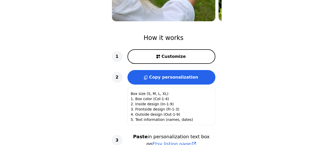
scroll to position [143, 0]
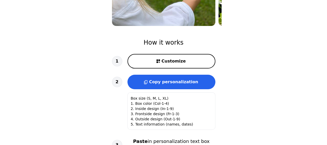
click at [180, 64] on button "Customize" at bounding box center [172, 61] width 88 height 14
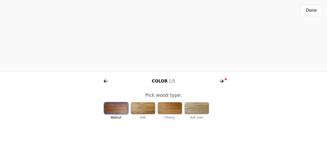
scroll to position [0, 107]
click at [174, 109] on div at bounding box center [170, 108] width 24 height 12
click at [149, 110] on div at bounding box center [143, 108] width 24 height 12
click at [149, 110] on div at bounding box center [143, 107] width 24 height 11
click at [119, 109] on div at bounding box center [116, 108] width 24 height 12
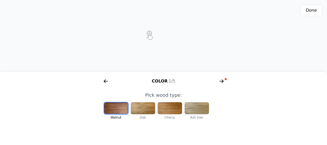
click at [189, 106] on div at bounding box center [197, 108] width 24 height 12
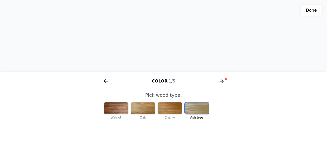
click at [173, 108] on div at bounding box center [170, 108] width 24 height 12
click at [225, 78] on span at bounding box center [226, 79] width 2 height 2
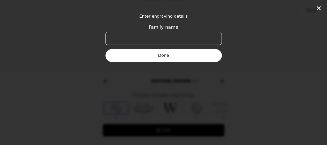
scroll to position [0, 199]
click at [185, 57] on button "Done" at bounding box center [164, 55] width 116 height 13
click at [321, 8] on icon at bounding box center [319, 8] width 6 height 6
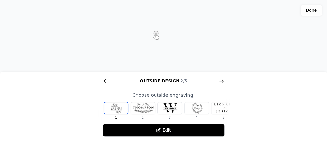
click at [178, 109] on div at bounding box center [170, 108] width 24 height 12
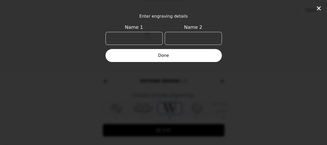
scroll to position [0, 6]
click at [319, 10] on icon at bounding box center [319, 8] width 6 height 6
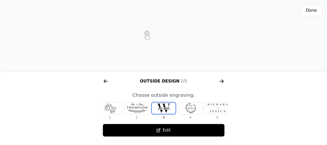
click at [191, 106] on div at bounding box center [191, 108] width 24 height 12
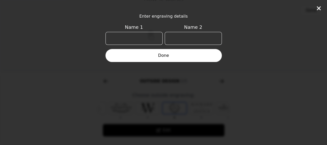
scroll to position [0, 33]
click at [319, 8] on icon at bounding box center [319, 8] width 4 height 4
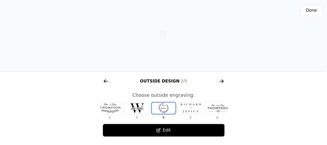
click at [164, 130] on button "Edit" at bounding box center [164, 129] width 122 height 13
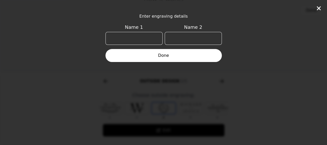
click at [318, 8] on icon at bounding box center [319, 8] width 4 height 4
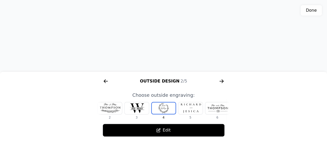
click at [217, 111] on div at bounding box center [217, 108] width 24 height 12
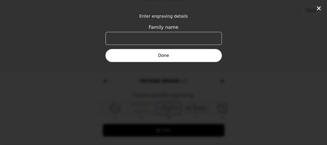
scroll to position [0, 87]
click at [317, 8] on icon at bounding box center [319, 8] width 6 height 6
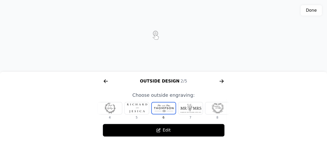
click at [221, 81] on icon "arrow right short" at bounding box center [222, 81] width 4 height 1
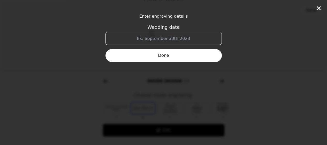
scroll to position [0, 331]
click at [316, 5] on icon at bounding box center [319, 8] width 6 height 6
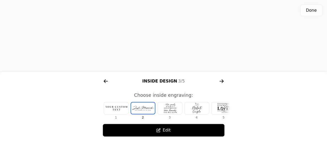
click at [106, 80] on icon "arrow right short" at bounding box center [106, 81] width 8 height 8
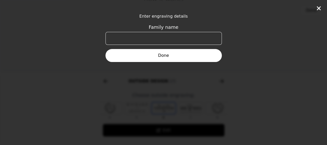
scroll to position [0, 199]
click at [317, 8] on icon at bounding box center [319, 8] width 6 height 6
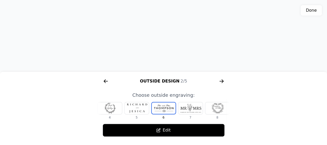
click at [109, 108] on div at bounding box center [110, 108] width 24 height 12
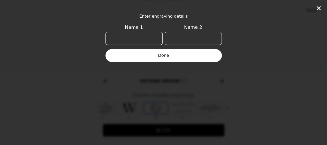
scroll to position [0, 33]
click at [319, 8] on icon at bounding box center [319, 8] width 4 height 4
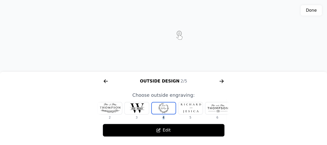
drag, startPoint x: 161, startPoint y: 108, endPoint x: 194, endPoint y: 114, distance: 32.6
click at [194, 114] on div "1 2 3 4 5 6 7 8" at bounding box center [130, 111] width 132 height 18
click at [225, 111] on div at bounding box center [217, 108] width 24 height 12
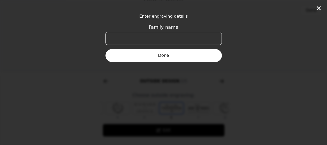
scroll to position [0, 87]
click at [319, 5] on icon at bounding box center [319, 8] width 6 height 6
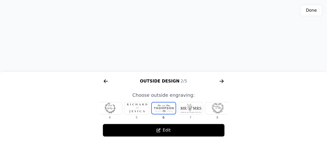
click at [221, 105] on div at bounding box center [217, 108] width 24 height 12
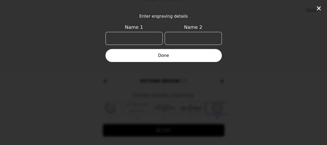
scroll to position [0, 96]
click at [319, 10] on icon at bounding box center [319, 8] width 6 height 6
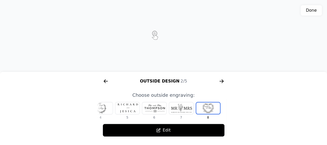
click at [109, 111] on div at bounding box center [100, 108] width 24 height 12
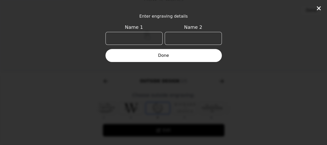
scroll to position [0, 33]
click at [319, 10] on icon at bounding box center [319, 8] width 6 height 6
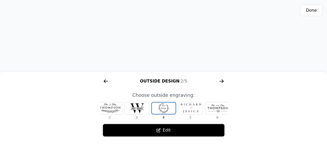
click at [109, 104] on div at bounding box center [110, 108] width 24 height 12
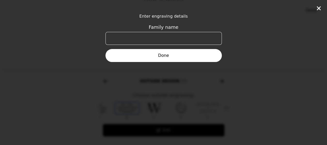
scroll to position [0, 0]
click at [318, 9] on icon at bounding box center [319, 8] width 4 height 4
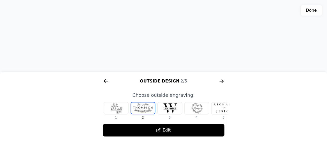
click at [217, 109] on div at bounding box center [224, 108] width 24 height 12
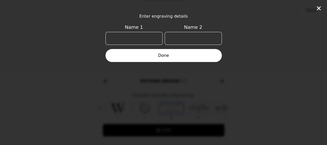
scroll to position [0, 60]
click at [320, 8] on icon at bounding box center [319, 8] width 4 height 4
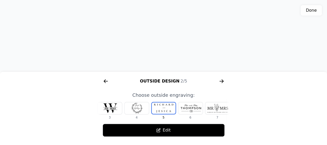
click at [214, 106] on div at bounding box center [217, 108] width 24 height 12
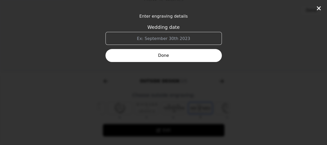
scroll to position [0, 96]
click at [321, 7] on icon at bounding box center [319, 8] width 6 height 6
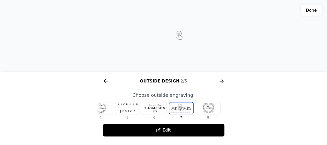
click at [205, 105] on div at bounding box center [208, 108] width 24 height 12
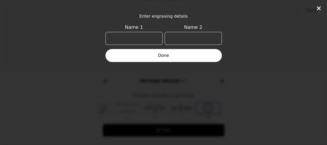
click at [143, 41] on input "Name 1" at bounding box center [134, 38] width 57 height 13
type input "[PERSON_NAME]"
click at [171, 41] on input "Name 2" at bounding box center [193, 38] width 57 height 13
type input "[PERSON_NAME]"
click at [160, 56] on button "Done" at bounding box center [164, 55] width 116 height 13
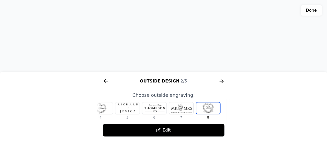
click at [161, 128] on icon at bounding box center [159, 130] width 4 height 4
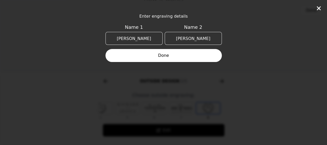
drag, startPoint x: 152, startPoint y: 36, endPoint x: 98, endPoint y: 18, distance: 57.7
click at [98, 18] on div "Enter engraving details Name 1 [PERSON_NAME] Name 2 [PERSON_NAME]" at bounding box center [163, 72] width 327 height 145
type input "Lizzy"
click at [197, 37] on input "[PERSON_NAME]" at bounding box center [193, 38] width 57 height 13
type input "[PERSON_NAME]"
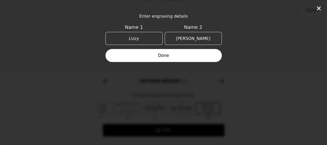
click at [171, 60] on button "Done" at bounding box center [164, 55] width 116 height 13
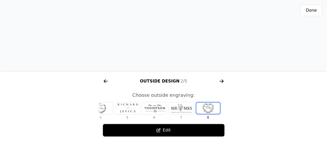
click at [222, 81] on icon "arrow right short" at bounding box center [222, 81] width 8 height 8
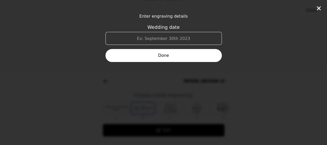
scroll to position [0, 331]
click at [179, 41] on input "Wedding date" at bounding box center [164, 38] width 116 height 13
type input "[DATE]"
click at [172, 54] on button "Done" at bounding box center [164, 55] width 116 height 13
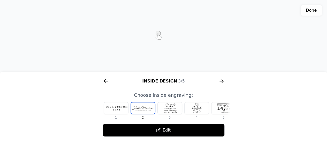
click at [223, 108] on div at bounding box center [224, 108] width 24 height 12
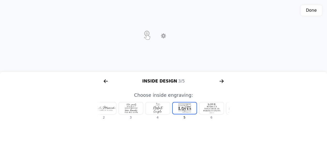
scroll to position [0, 60]
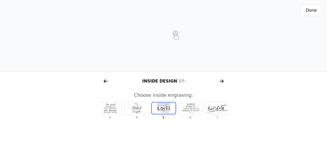
click at [186, 108] on div at bounding box center [191, 108] width 24 height 12
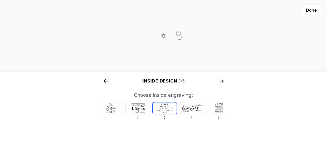
scroll to position [0, 87]
click at [198, 107] on div at bounding box center [191, 108] width 24 height 12
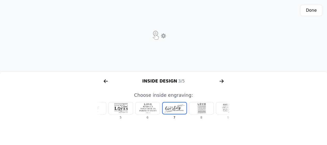
scroll to position [0, 114]
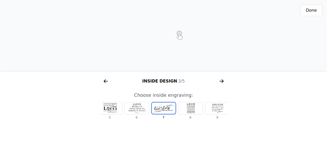
click at [198, 107] on div at bounding box center [191, 108] width 24 height 12
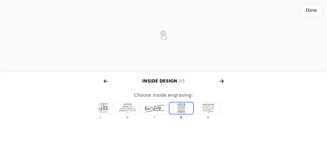
click at [215, 107] on div at bounding box center [208, 108] width 24 height 12
drag, startPoint x: 104, startPoint y: 80, endPoint x: 156, endPoint y: 121, distance: 65.4
click at [156, 121] on div "Color 1/5 Outside Design 2/5 Inside Design 3/5 Frontside 4/5 Size 5/5 Pick wood…" at bounding box center [164, 106] width 132 height 62
click at [112, 109] on div at bounding box center [100, 108] width 24 height 12
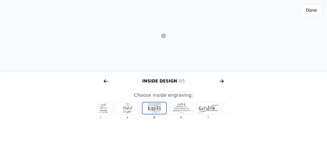
scroll to position [0, 60]
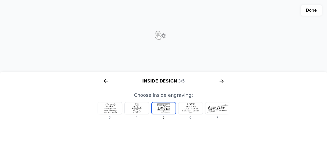
click at [113, 109] on div at bounding box center [110, 108] width 24 height 12
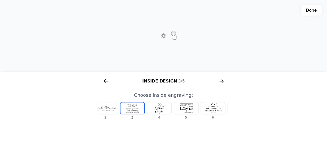
scroll to position [0, 6]
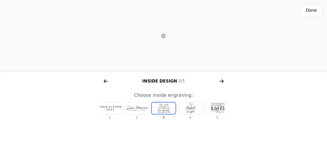
click at [138, 109] on div at bounding box center [137, 108] width 24 height 12
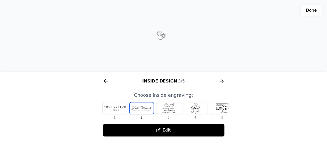
scroll to position [0, 0]
click at [118, 107] on div at bounding box center [116, 108] width 24 height 12
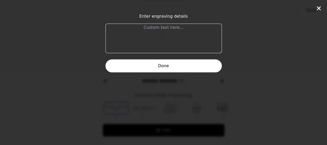
click at [166, 30] on textarea at bounding box center [164, 38] width 116 height 29
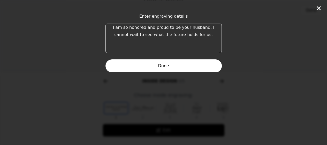
click at [106, 26] on textarea "I am so honored and proud to be your husband. I cannot wait to see what the fut…" at bounding box center [164, 38] width 116 height 29
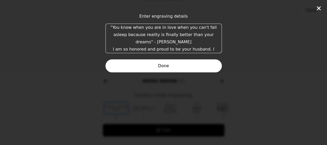
drag, startPoint x: 201, startPoint y: 47, endPoint x: 89, endPoint y: 42, distance: 111.9
click at [89, 42] on div "Enter engraving details "You know when you are in love when you can't fall asle…" at bounding box center [163, 72] width 327 height 145
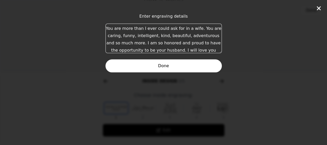
scroll to position [28, 0]
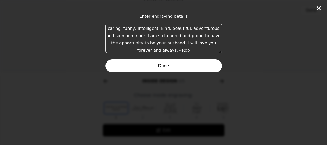
type textarea ""You know when you are in love when you can't fall asleep because reality is fi…"
click at [137, 66] on button "Done" at bounding box center [164, 65] width 116 height 13
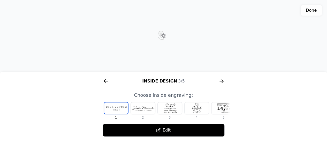
click at [193, 130] on button "Edit" at bounding box center [164, 129] width 122 height 13
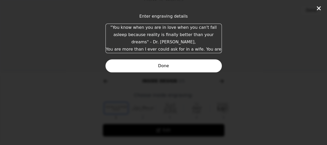
scroll to position [43, 0]
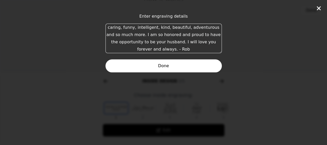
drag, startPoint x: 151, startPoint y: 41, endPoint x: 193, endPoint y: 38, distance: 42.0
click at [193, 38] on textarea ""You know when you are in love when you can't fall asleep because reality is fi…" at bounding box center [164, 38] width 116 height 29
click at [167, 63] on button "Done" at bounding box center [164, 65] width 116 height 13
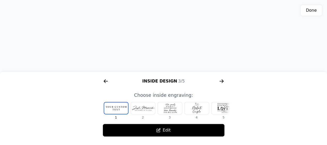
click at [168, 32] on div "3D model. Use mouse, touch or arrow keys to move." at bounding box center [163, 36] width 327 height 72
drag, startPoint x: 168, startPoint y: 32, endPoint x: 174, endPoint y: 33, distance: 6.2
click at [174, 33] on div "3D model. Use mouse, touch or arrow keys to move." at bounding box center [163, 36] width 327 height 72
click at [168, 129] on button "Edit" at bounding box center [164, 129] width 122 height 13
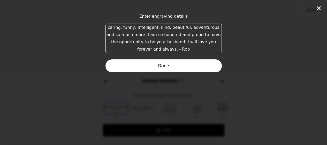
drag, startPoint x: 107, startPoint y: 28, endPoint x: 242, endPoint y: 63, distance: 138.8
click at [242, 63] on div "Enter engraving details "You know when you are in love when you can't fall asle…" at bounding box center [163, 72] width 327 height 145
click at [203, 63] on button "Done" at bounding box center [164, 65] width 116 height 13
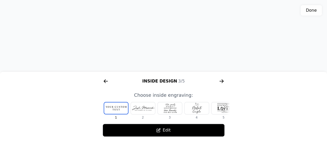
click at [318, 11] on button "Done" at bounding box center [311, 10] width 21 height 10
type textarea "Box size: M 1. Box color: Col-3 (Cherry) 2. Inside design: In-1 3. Frontside de…"
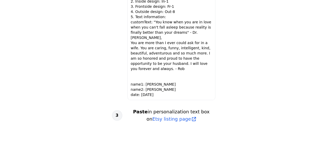
scroll to position [0, 0]
click at [176, 76] on textarea "Box size: M 1. Box color: Col-3 (Cherry) 2. Inside design: In-1 3. Frontside de…" at bounding box center [172, 42] width 88 height 115
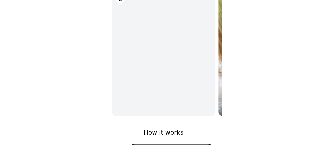
scroll to position [53, 0]
drag, startPoint x: 166, startPoint y: 56, endPoint x: 118, endPoint y: 56, distance: 47.3
click at [118, 56] on div "3D model" at bounding box center [163, 54] width 103 height 124
click at [221, 68] on img at bounding box center [270, 54] width 103 height 138
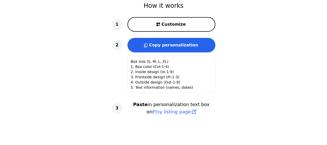
scroll to position [0, 0]
click at [191, 23] on button "Customize" at bounding box center [172, 24] width 88 height 14
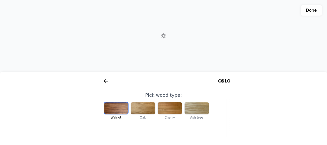
scroll to position [0, 66]
click at [169, 110] on div at bounding box center [170, 108] width 24 height 12
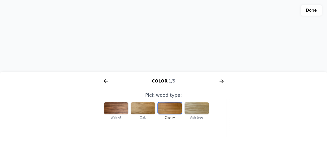
scroll to position [0, 107]
click at [223, 80] on icon "arrow right short" at bounding box center [222, 81] width 2 height 4
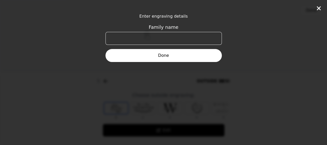
scroll to position [0, 199]
click at [274, 78] on div "Enter engraving details Family name Done" at bounding box center [163, 72] width 327 height 145
click at [175, 57] on button "Done" at bounding box center [164, 55] width 116 height 13
click at [320, 8] on icon at bounding box center [319, 8] width 4 height 4
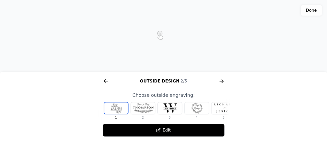
click at [221, 108] on div at bounding box center [224, 108] width 24 height 12
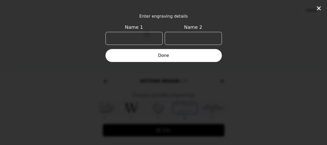
scroll to position [0, 60]
click at [208, 56] on button "Done" at bounding box center [164, 55] width 116 height 13
click at [319, 6] on icon at bounding box center [319, 8] width 6 height 6
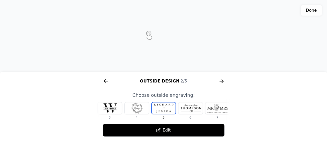
click at [220, 110] on div at bounding box center [217, 108] width 24 height 12
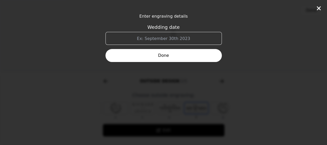
scroll to position [0, 96]
click at [319, 8] on icon at bounding box center [319, 8] width 4 height 4
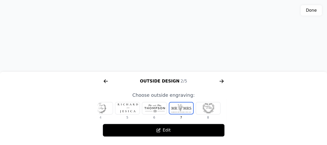
click at [207, 107] on div at bounding box center [208, 108] width 24 height 12
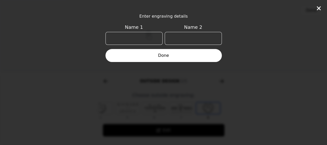
click at [147, 34] on input "Name 1" at bounding box center [134, 38] width 57 height 13
type input "E"
type input "Lizzy"
click at [180, 36] on input "Name 2" at bounding box center [193, 38] width 57 height 13
type input "[PERSON_NAME]"
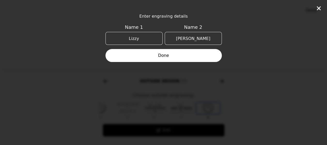
click at [175, 56] on button "Done" at bounding box center [164, 55] width 116 height 13
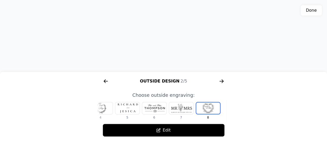
click at [223, 82] on icon "arrow right short" at bounding box center [222, 81] width 8 height 8
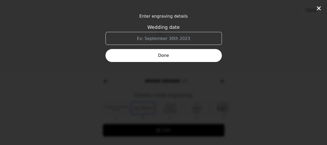
scroll to position [0, 331]
click at [167, 37] on input "Wedding date" at bounding box center [164, 38] width 116 height 13
type input "[DATE]"
click at [169, 54] on button "Done" at bounding box center [164, 55] width 116 height 13
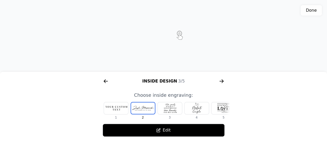
click at [121, 107] on div at bounding box center [116, 108] width 24 height 12
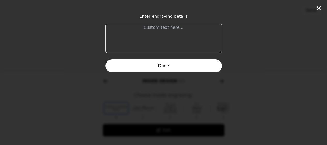
click at [168, 35] on textarea at bounding box center [164, 38] width 116 height 29
paste textarea "“You know you're in love when you can't fall asleep because reality is finally …"
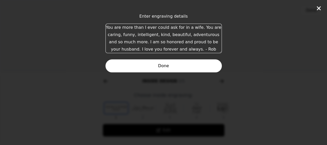
scroll to position [0, 0]
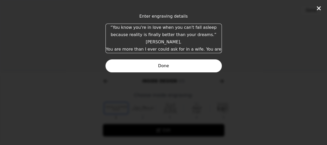
click at [187, 43] on textarea "“You know you're in love when you can't fall asleep because reality is finally …" at bounding box center [164, 38] width 116 height 29
click at [152, 39] on textarea "“You know you're in love when you can't fall asleep because reality is finally …" at bounding box center [164, 38] width 116 height 29
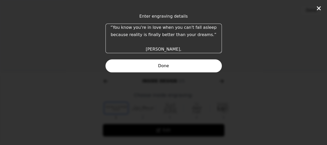
click at [205, 36] on textarea "“You know you're in love when you can't fall asleep because reality is finally …" at bounding box center [164, 38] width 116 height 29
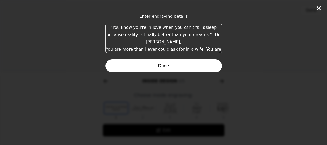
type textarea "“You know you're in love when you can't fall asleep because reality is finally …"
click at [169, 64] on button "Done" at bounding box center [164, 65] width 116 height 13
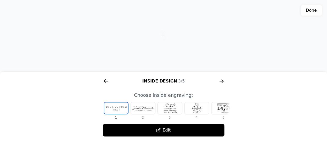
click at [222, 83] on icon "arrow right short" at bounding box center [222, 81] width 2 height 4
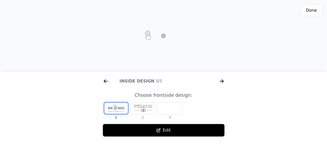
scroll to position [0, 448]
click at [147, 109] on div at bounding box center [143, 108] width 24 height 12
click at [144, 109] on div at bounding box center [143, 108] width 24 height 12
click at [115, 106] on div at bounding box center [116, 107] width 24 height 11
click at [106, 80] on icon "arrow right short" at bounding box center [106, 81] width 8 height 8
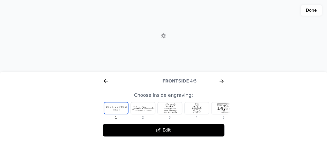
click at [161, 131] on button "Edit" at bounding box center [164, 129] width 122 height 13
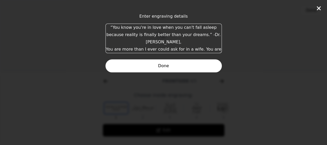
scroll to position [0, 331]
drag, startPoint x: 212, startPoint y: 35, endPoint x: 86, endPoint y: 25, distance: 126.2
click at [86, 25] on div "Enter engraving details “You know you're in love when you can't fall asleep bec…" at bounding box center [163, 72] width 327 height 145
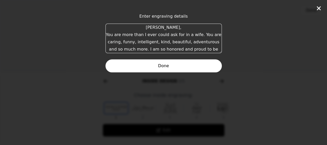
type textarea "Elizabeth, You are more than I ever could ask for in a wife. You are caring, fu…"
click at [168, 66] on button "Done" at bounding box center [164, 65] width 116 height 13
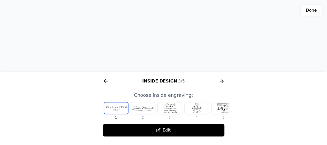
click at [178, 37] on div "3D model. Use mouse, touch or arrow keys to move." at bounding box center [163, 36] width 327 height 72
click at [148, 22] on div "3D model. Use mouse, touch or arrow keys to move." at bounding box center [163, 36] width 327 height 72
click at [181, 47] on div "3D model. Use mouse, touch or arrow keys to move." at bounding box center [163, 36] width 327 height 72
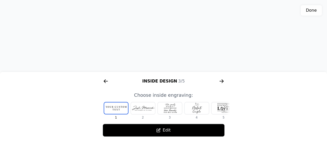
click at [181, 47] on div "3D model. Use mouse, touch or arrow keys to move." at bounding box center [163, 36] width 327 height 72
click at [166, 133] on button "Edit" at bounding box center [164, 129] width 122 height 13
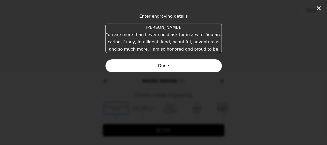
scroll to position [14, 0]
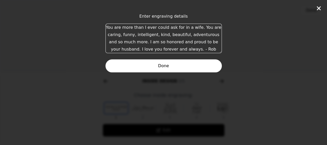
click at [195, 45] on textarea "Elizabeth, You are more than I ever could ask for in a wife. You are caring, fu…" at bounding box center [164, 38] width 116 height 29
drag, startPoint x: 199, startPoint y: 42, endPoint x: 123, endPoint y: 42, distance: 75.6
click at [123, 42] on textarea "Elizabeth, You are more than I ever could ask for in a wife. You are caring, fu…" at bounding box center [164, 38] width 116 height 29
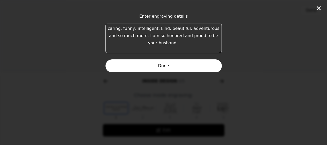
type textarea "Elizabeth, You are more than I ever could ask for in a wife. You are caring, fu…"
click at [163, 65] on button "Done" at bounding box center [164, 65] width 116 height 13
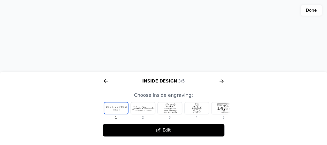
click at [168, 31] on div "3D model. Use mouse, touch or arrow keys to move." at bounding box center [163, 36] width 327 height 72
click at [158, 28] on div "3D model. Use mouse, touch or arrow keys to move." at bounding box center [163, 36] width 327 height 72
click at [164, 42] on div "3D model. Use mouse, touch or arrow keys to move." at bounding box center [163, 36] width 327 height 72
click at [161, 29] on div "3D model. Use mouse, touch or arrow keys to move." at bounding box center [163, 36] width 327 height 72
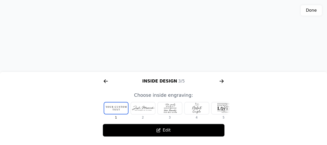
click at [161, 29] on div "3D model. Use mouse, touch or arrow keys to move." at bounding box center [163, 36] width 327 height 72
click at [169, 42] on div "3D model. Use mouse, touch or arrow keys to move." at bounding box center [163, 36] width 327 height 72
click at [175, 127] on button "Edit" at bounding box center [164, 129] width 122 height 13
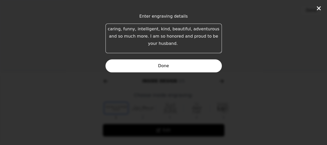
scroll to position [22, 0]
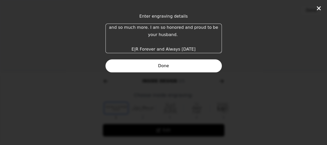
click at [172, 43] on textarea "Elizabeth, You are more than I ever could ask for in a wife. You are caring, fu…" at bounding box center [164, 38] width 116 height 29
click at [164, 33] on textarea "Elizabeth, You are more than I ever could ask for in a wife. You are caring, fu…" at bounding box center [164, 38] width 116 height 29
type textarea "Elizabeth, You are more than I ever could ask for in a wife. You are caring, fu…"
click at [177, 64] on button "Done" at bounding box center [164, 65] width 116 height 13
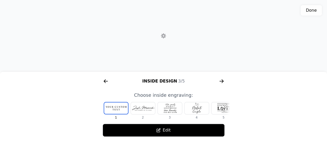
click at [222, 81] on icon "arrow right short" at bounding box center [222, 81] width 4 height 1
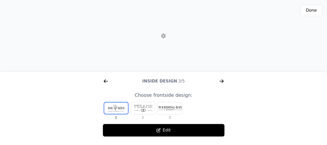
scroll to position [0, 464]
click at [151, 105] on div at bounding box center [143, 108] width 24 height 12
click at [141, 110] on div at bounding box center [143, 108] width 24 height 12
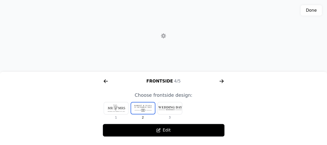
click at [173, 129] on button "Edit" at bounding box center [164, 129] width 122 height 13
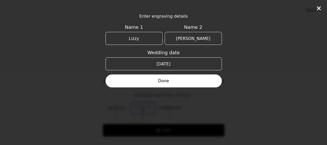
click at [175, 85] on button "Done" at bounding box center [164, 80] width 116 height 13
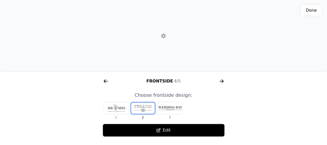
click at [164, 129] on button "Edit" at bounding box center [164, 129] width 122 height 13
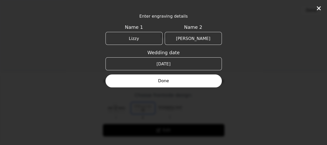
click at [169, 81] on button "Done" at bounding box center [164, 80] width 116 height 13
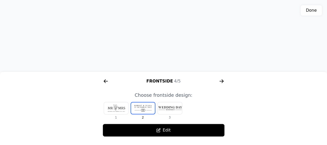
click at [142, 112] on div at bounding box center [143, 107] width 24 height 11
click at [122, 112] on div at bounding box center [116, 108] width 24 height 12
click at [144, 104] on div at bounding box center [143, 108] width 24 height 12
click at [220, 81] on icon "arrow right short" at bounding box center [222, 81] width 8 height 8
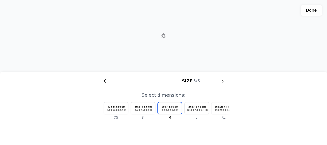
scroll to position [0, 596]
click at [223, 81] on icon "arrow right short" at bounding box center [222, 81] width 4 height 1
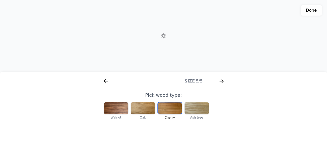
scroll to position [0, 374]
click at [223, 81] on icon "arrow right short" at bounding box center [222, 81] width 4 height 1
click at [313, 11] on button "Done" at bounding box center [311, 10] width 21 height 10
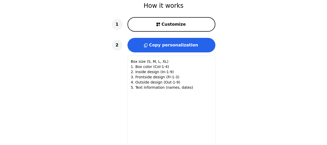
type textarea "Box size: M 1. Box color: Col-3 (Cherry) 2. Inside design: In-1 3. Frontside de…"
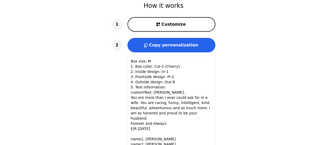
scroll to position [0, 0]
click at [180, 38] on button "Copy personalization" at bounding box center [172, 45] width 88 height 14
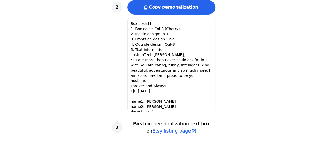
scroll to position [0, 0]
